Goal: Obtain resource: Download file/media

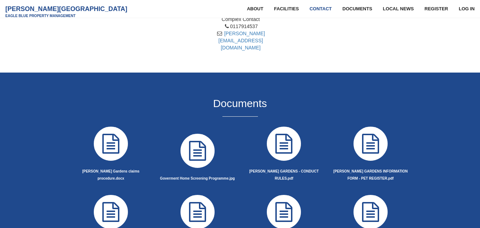
scroll to position [634, 0]
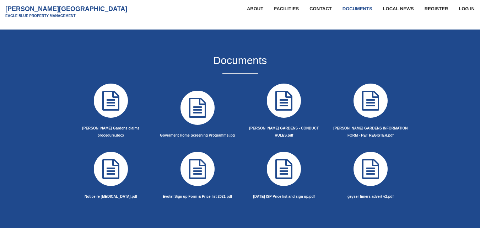
click at [279, 149] on icon at bounding box center [284, 169] width 40 height 40
click at [295, 194] on strong "[DATE] ISP Price list and sign up.pdf" at bounding box center [285, 196] width 62 height 4
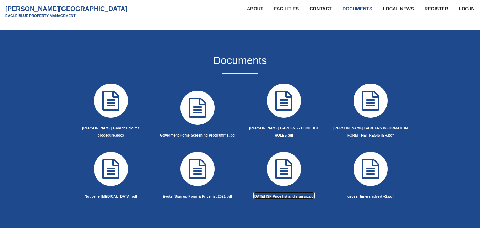
click at [295, 194] on strong "[DATE] ISP Price list and sign up.pdf" at bounding box center [285, 196] width 62 height 4
click at [139, 47] on div "Documents [PERSON_NAME] Gardens claims procedure.docx Notice re [MEDICAL_DATA].…" at bounding box center [240, 128] width 347 height 162
click at [310, 194] on strong "[DATE] ISP Price list and sign up.pdf" at bounding box center [285, 196] width 62 height 4
click at [312, 194] on strong "[DATE] ISP Price list and sign up.pdf" at bounding box center [285, 196] width 62 height 4
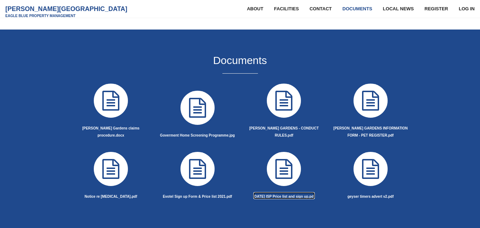
click at [312, 194] on strong "[DATE] ISP Price list and sign up.pdf" at bounding box center [285, 196] width 62 height 4
click at [361, 8] on link "Documents" at bounding box center [357, 9] width 41 height 18
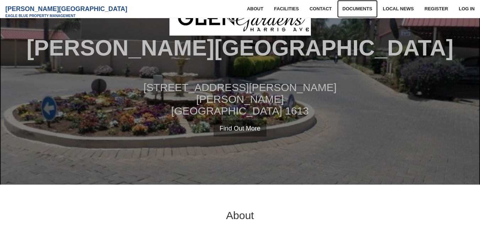
scroll to position [0, 0]
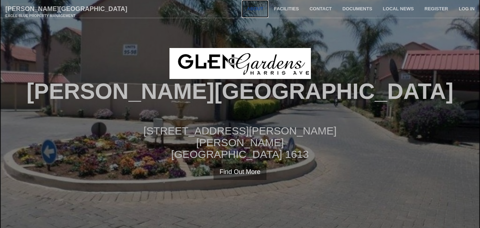
click at [254, 8] on link "About" at bounding box center [255, 9] width 27 height 18
click at [361, 6] on link "Documents" at bounding box center [357, 9] width 41 height 18
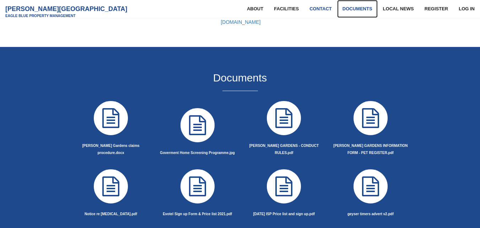
scroll to position [642, 0]
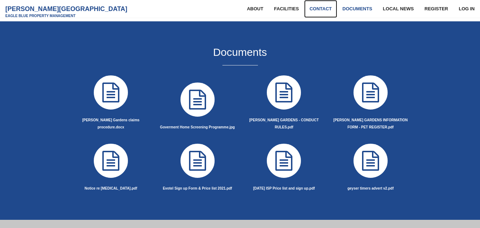
click at [326, 7] on link "Contact" at bounding box center [320, 9] width 33 height 18
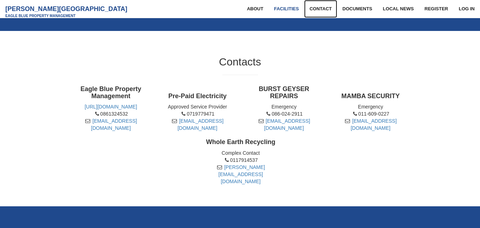
scroll to position [451, 0]
